Goal: Task Accomplishment & Management: Complete application form

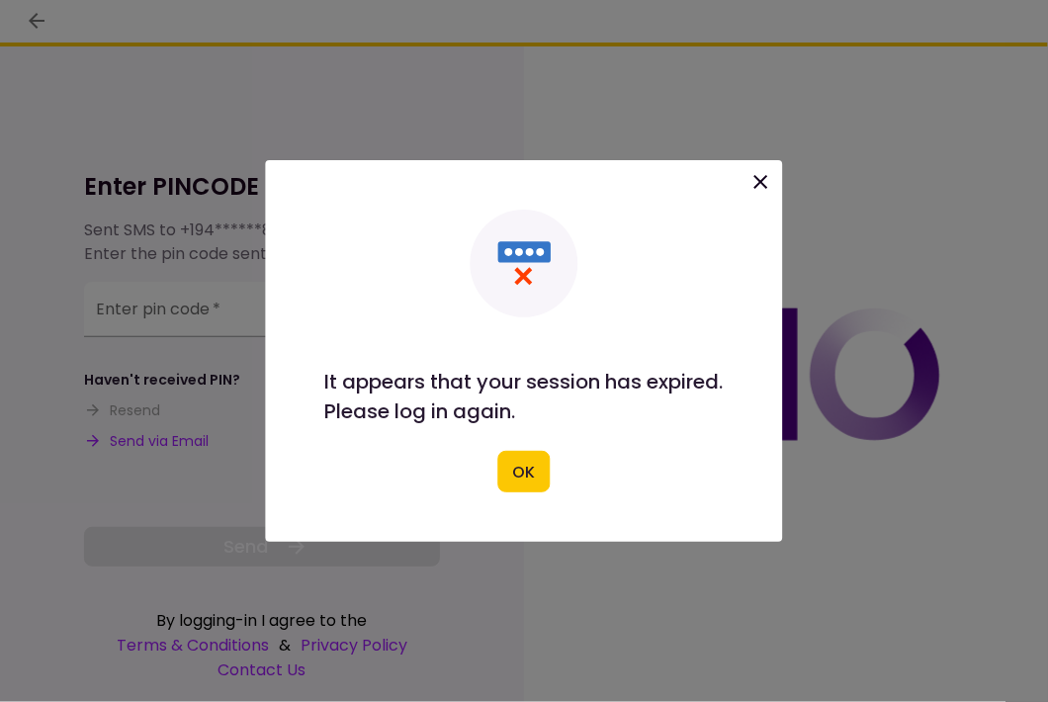
click at [767, 184] on icon at bounding box center [762, 182] width 24 height 24
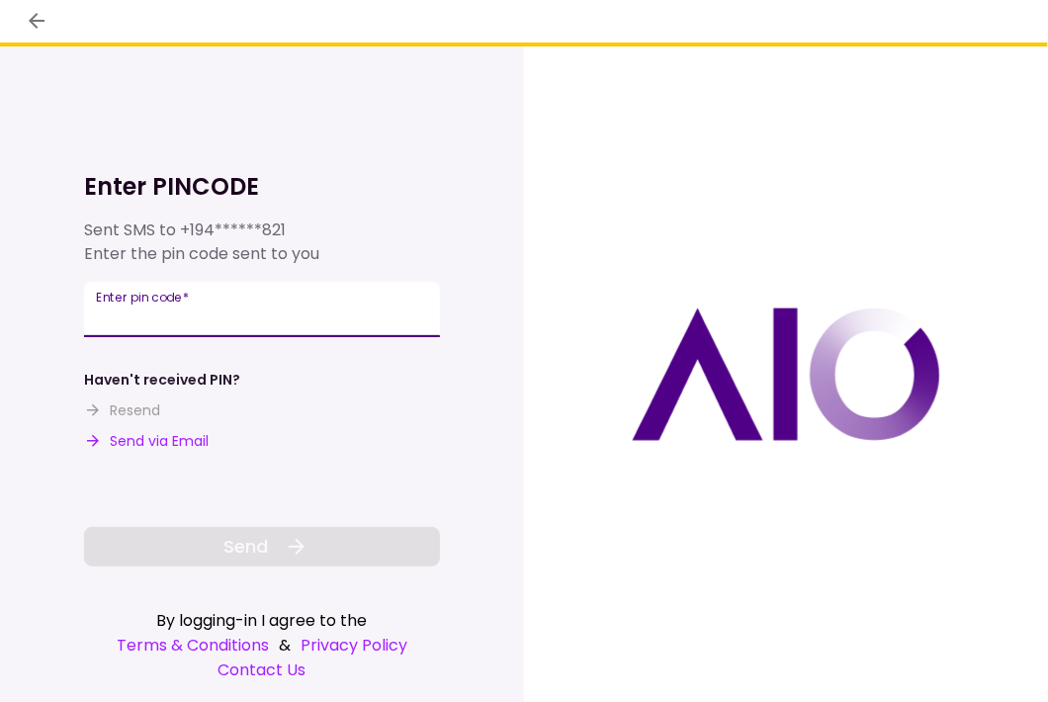
click at [185, 311] on input "Enter pin code   *" at bounding box center [262, 309] width 356 height 55
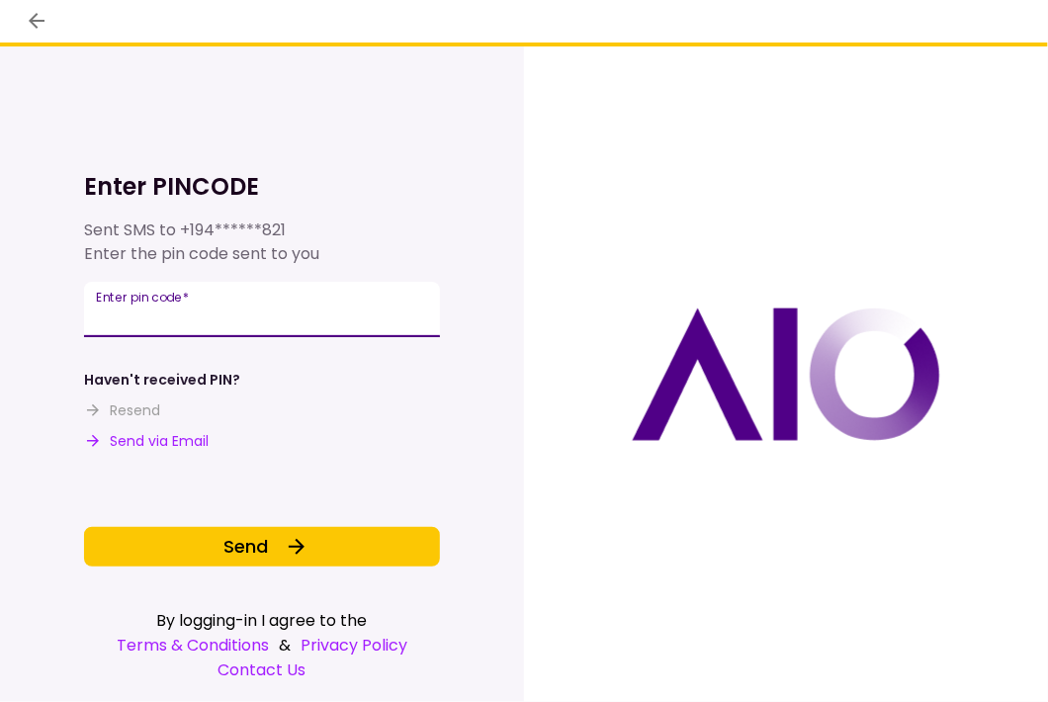
type input "******"
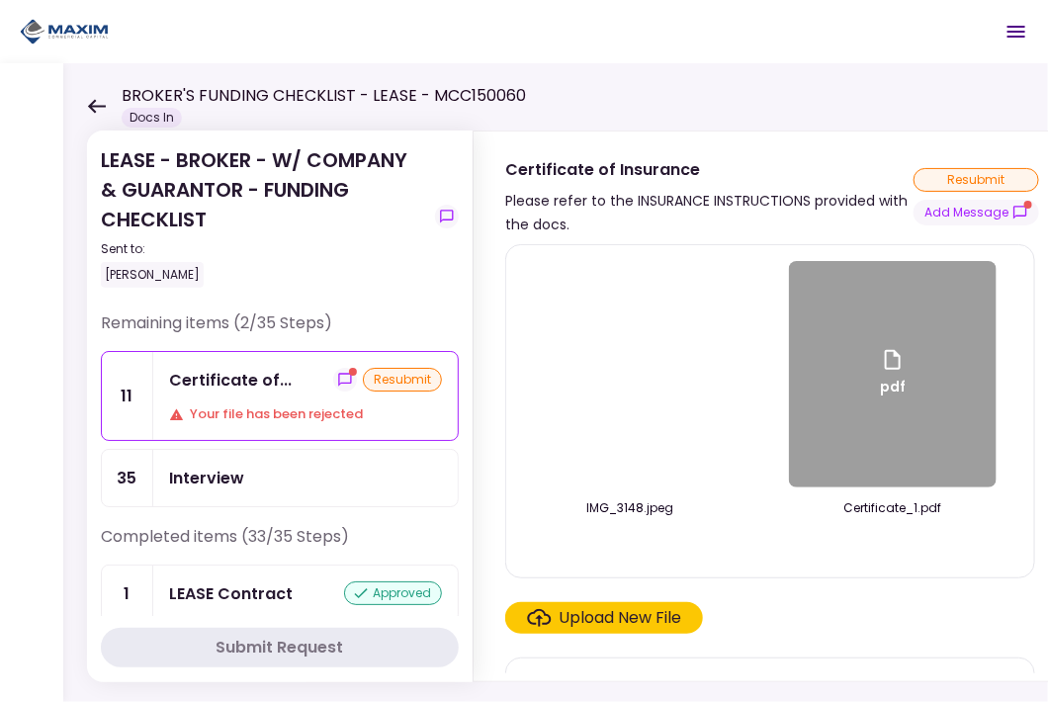
drag, startPoint x: 291, startPoint y: 374, endPoint x: 499, endPoint y: 388, distance: 209.1
click at [291, 374] on div "Certificate of... resubmit" at bounding box center [305, 380] width 273 height 25
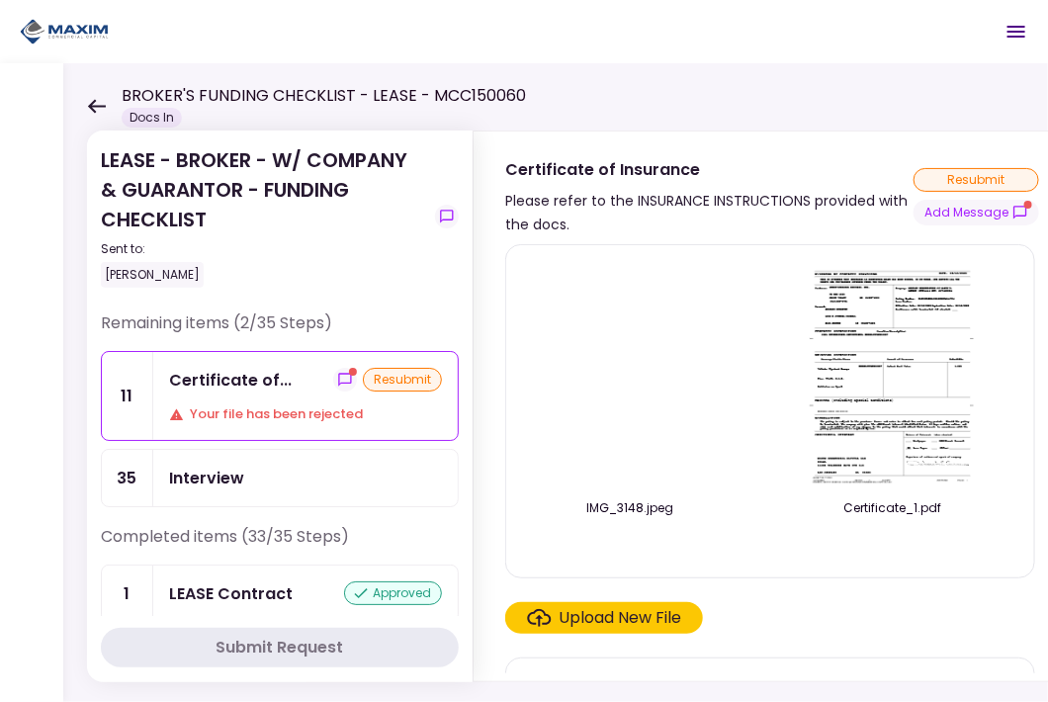
click at [577, 634] on label "Upload New File" at bounding box center [604, 618] width 198 height 32
click at [0, 0] on input "Upload New File" at bounding box center [0, 0] width 0 height 0
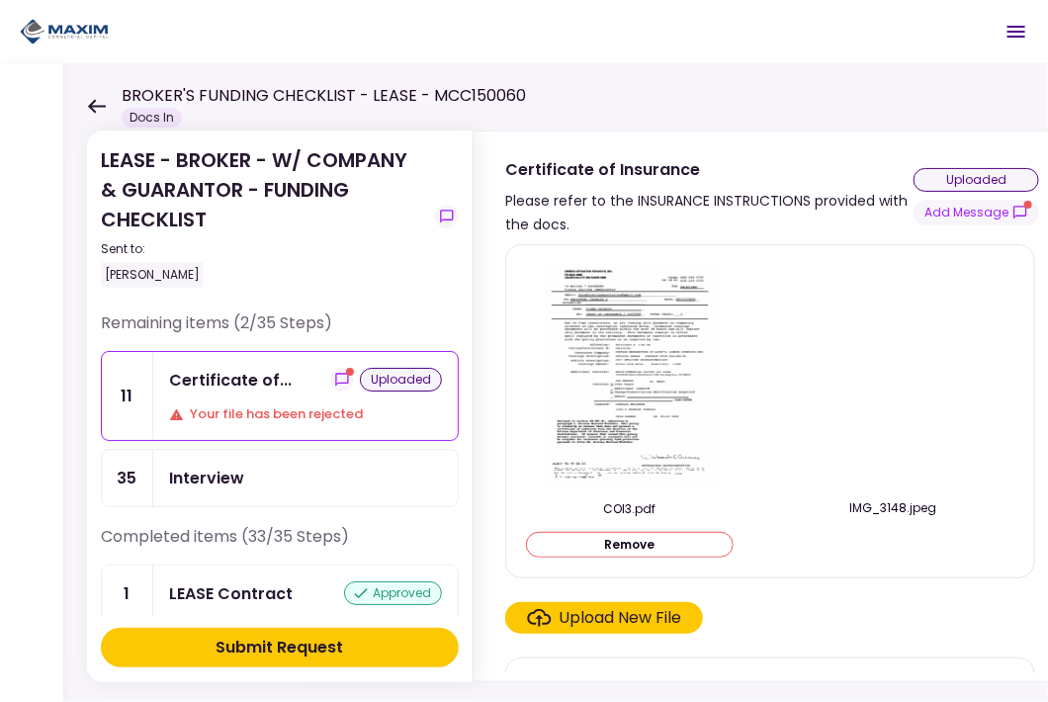
click at [288, 650] on div "Submit Request" at bounding box center [281, 648] width 128 height 24
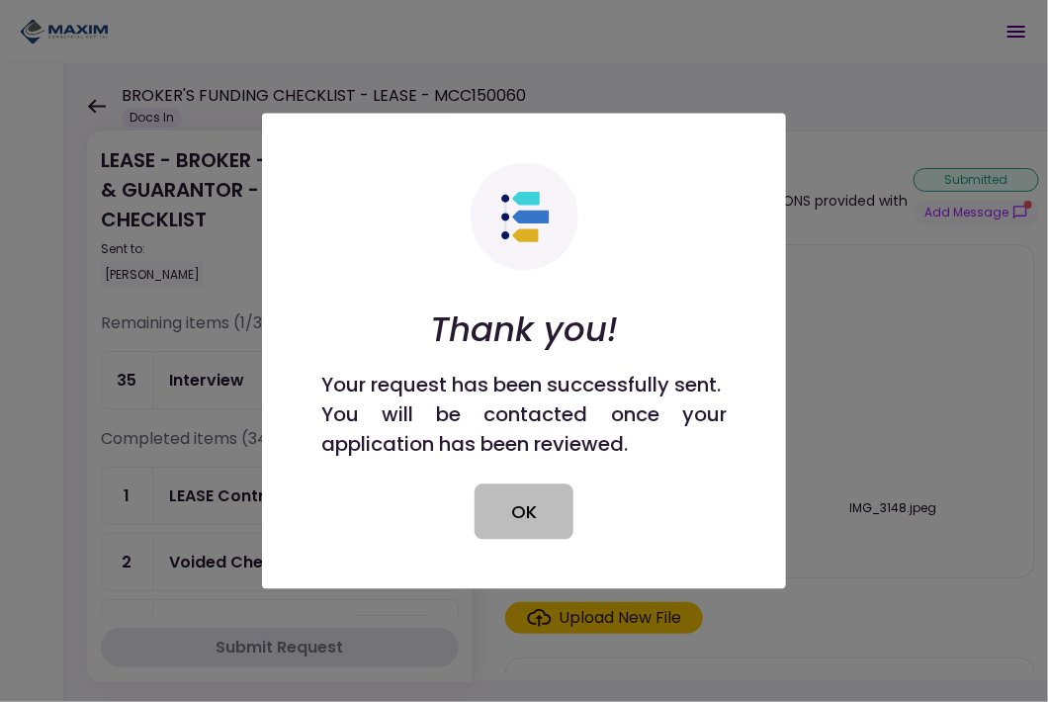
click at [499, 506] on button "OK" at bounding box center [524, 512] width 99 height 55
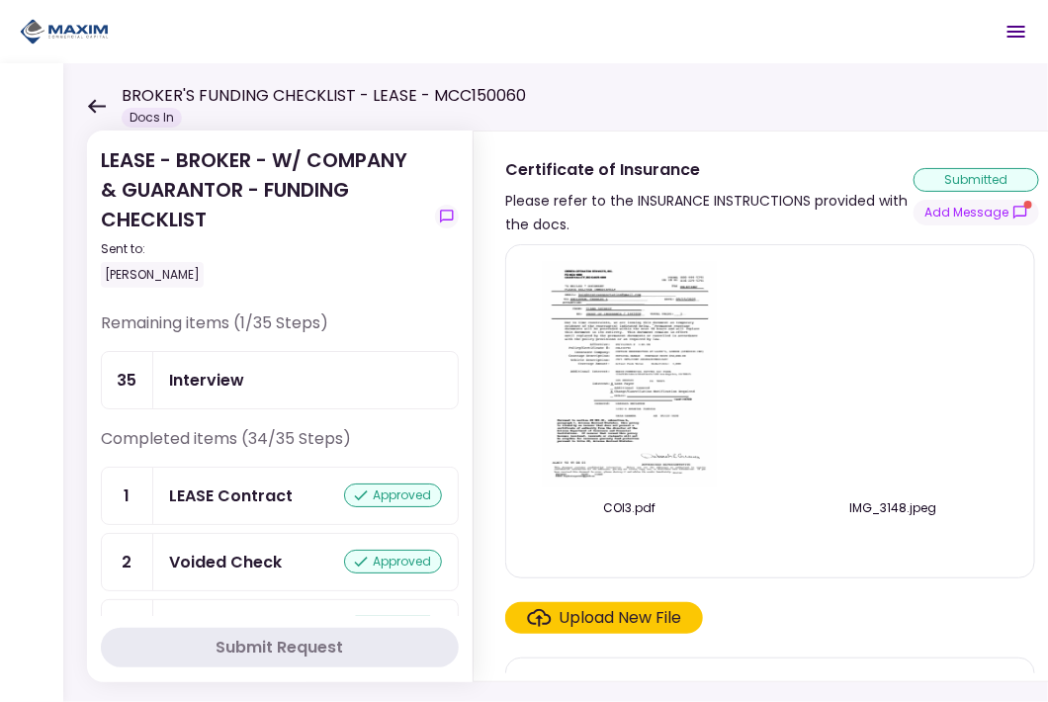
click at [136, 386] on div "35" at bounding box center [127, 380] width 51 height 56
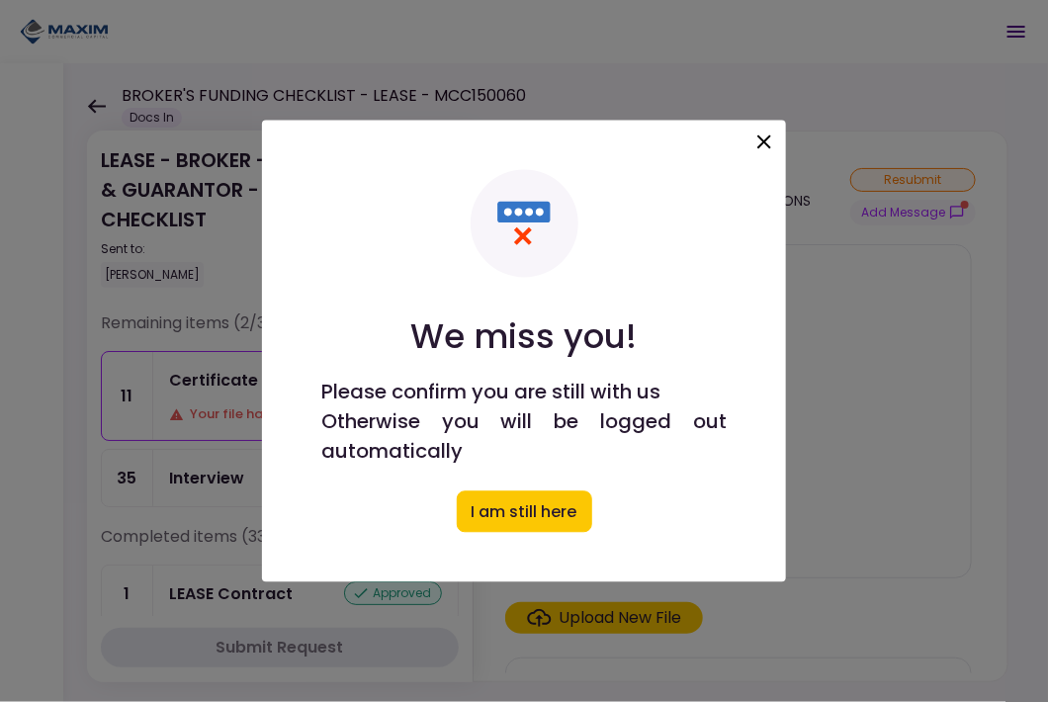
click at [767, 142] on icon at bounding box center [765, 143] width 24 height 24
